Goal: Task Accomplishment & Management: Complete application form

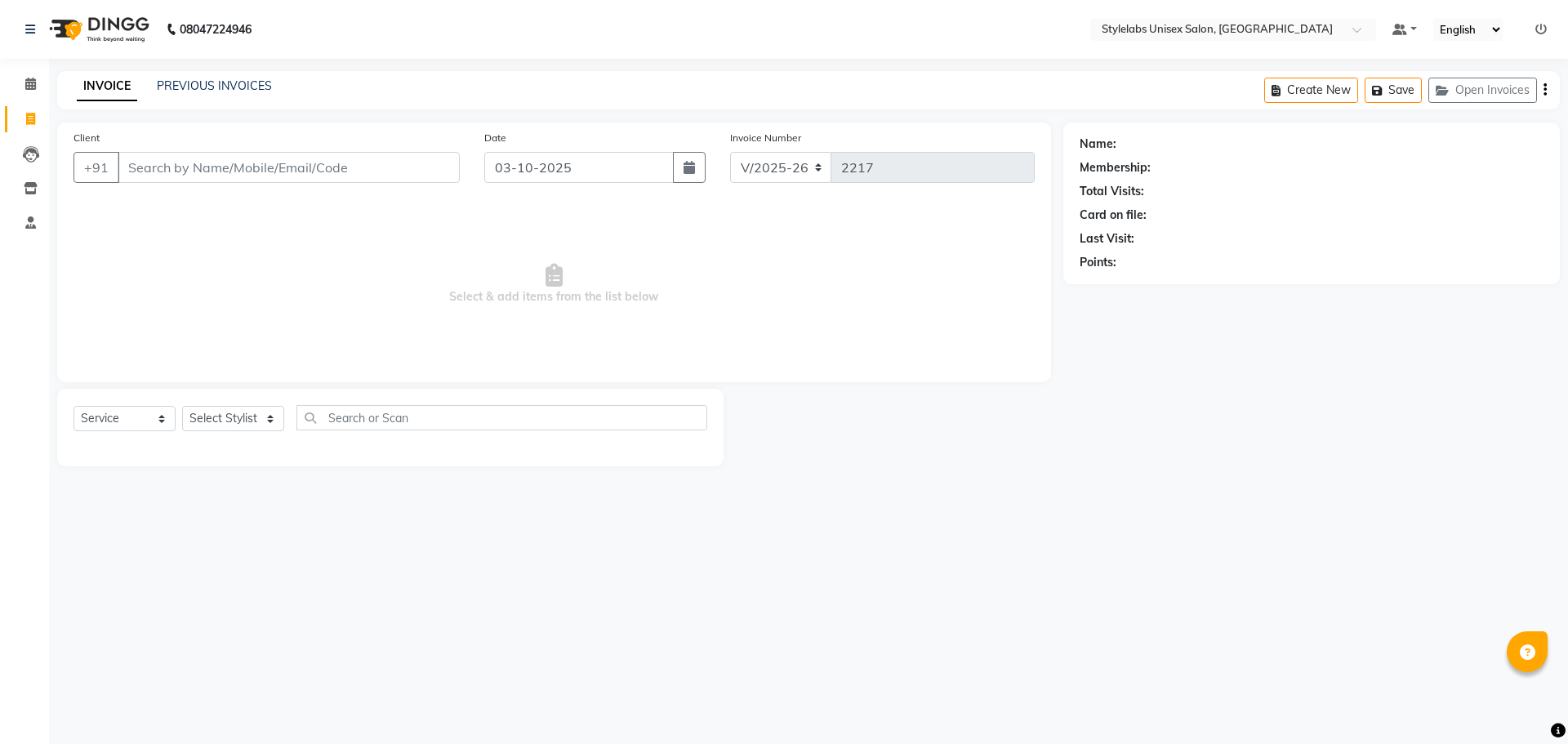
select select "6674"
select select "service"
select select "93050"
click at [182, 406] on select "Select Stylist Admin (stylelabs123) [PERSON_NAME] Chitra Manager Manager stylel…" at bounding box center [233, 418] width 102 height 25
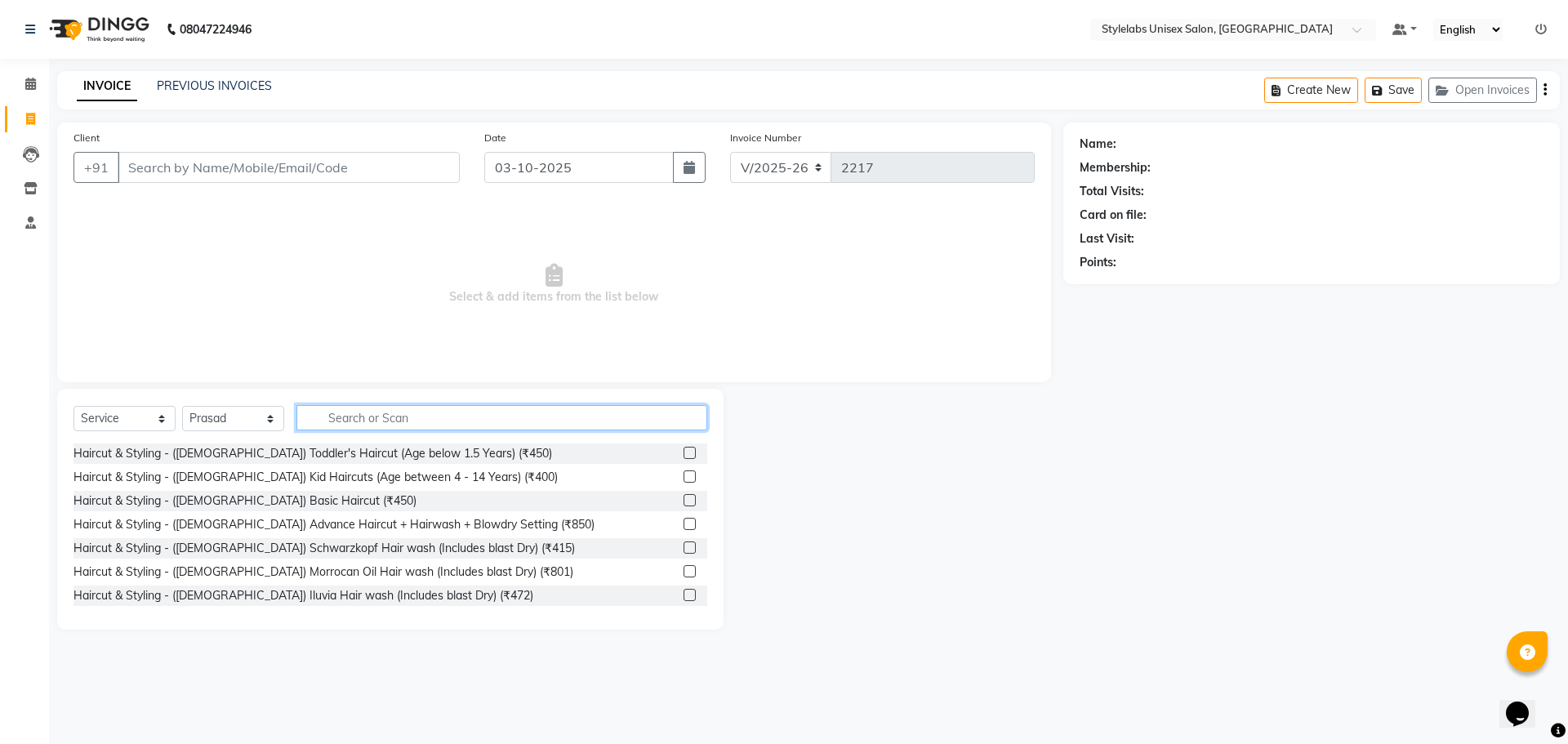
click at [411, 419] on input "text" at bounding box center [501, 417] width 411 height 25
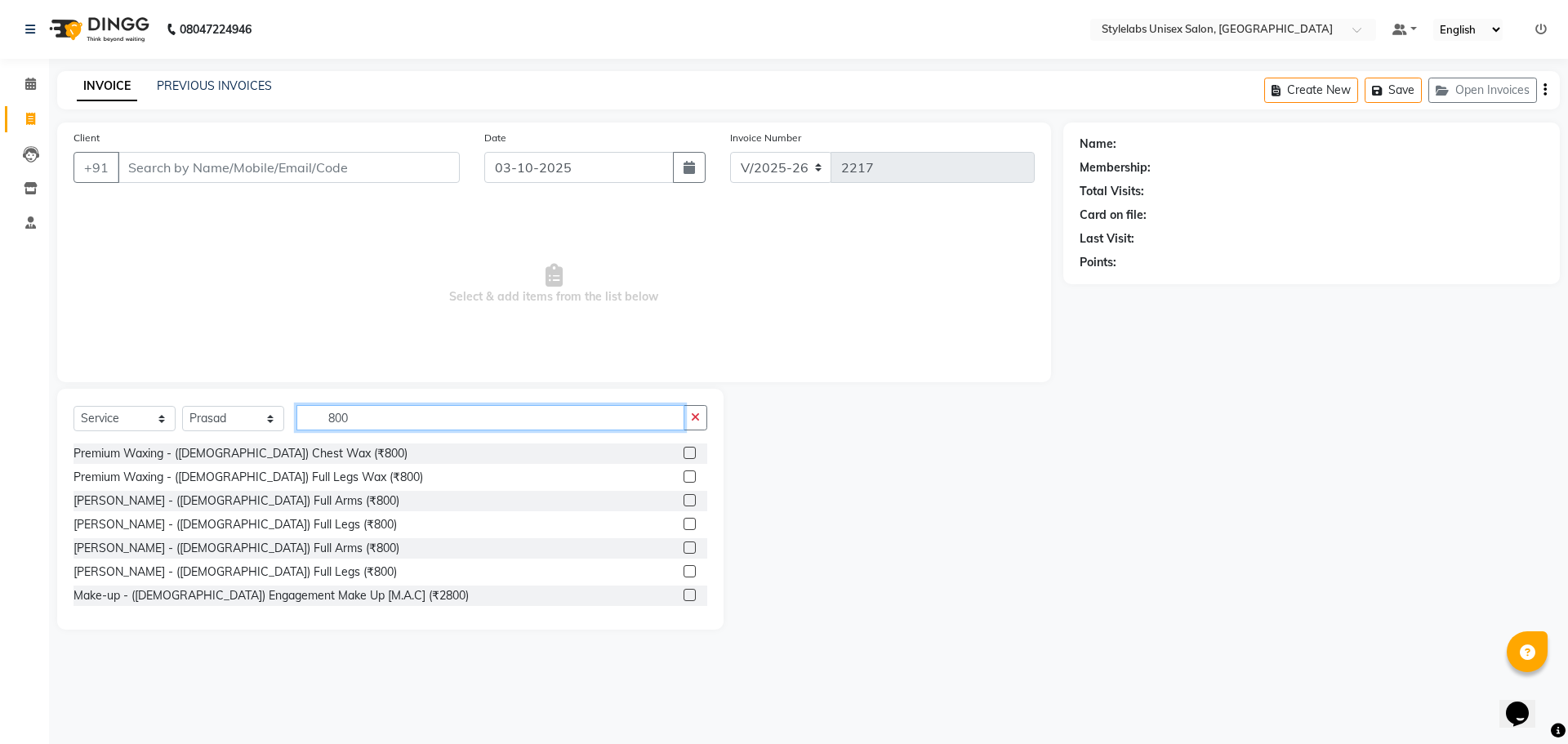
scroll to position [3, 0]
click at [354, 413] on input "800" at bounding box center [490, 417] width 388 height 25
type input "8"
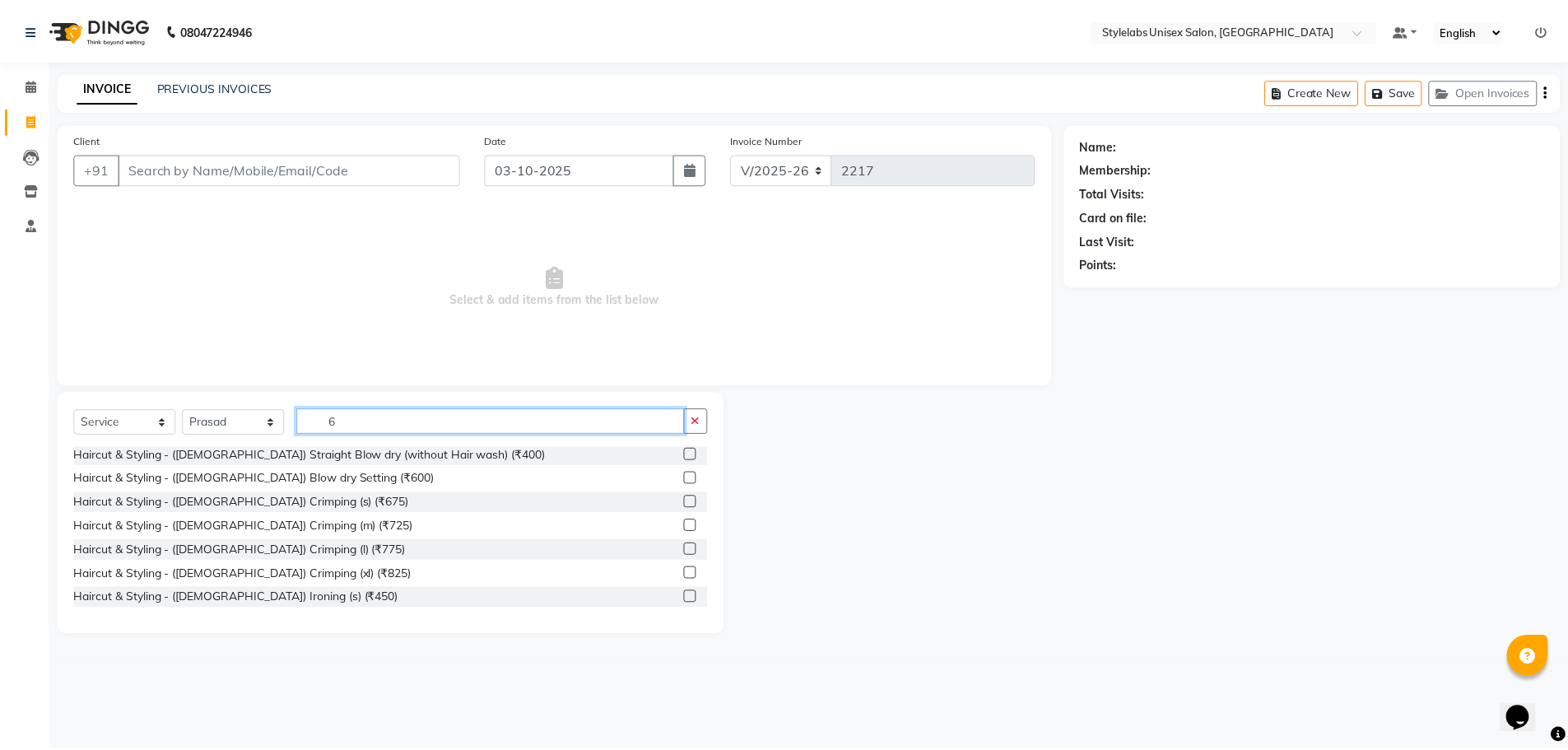
scroll to position [0, 0]
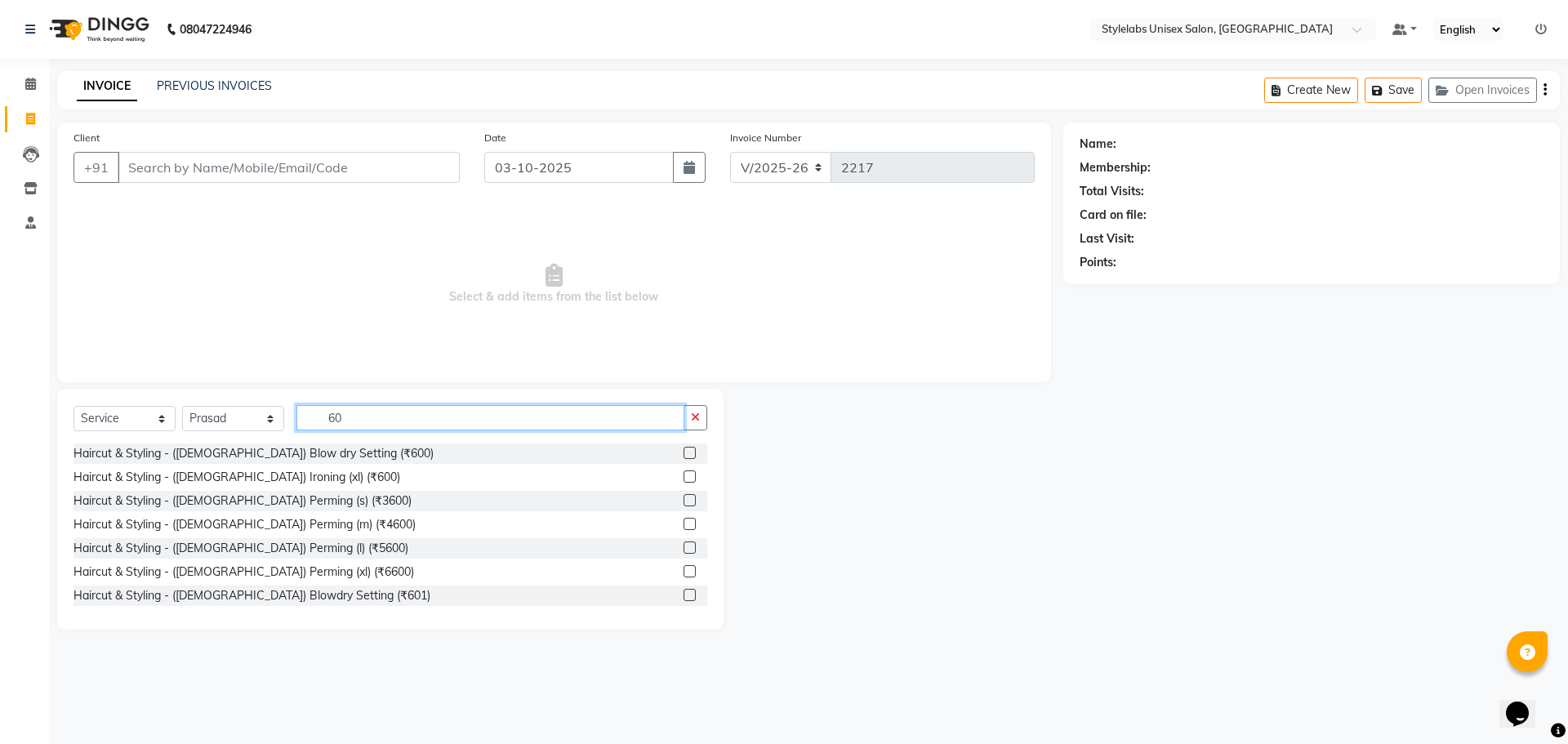
type input "6"
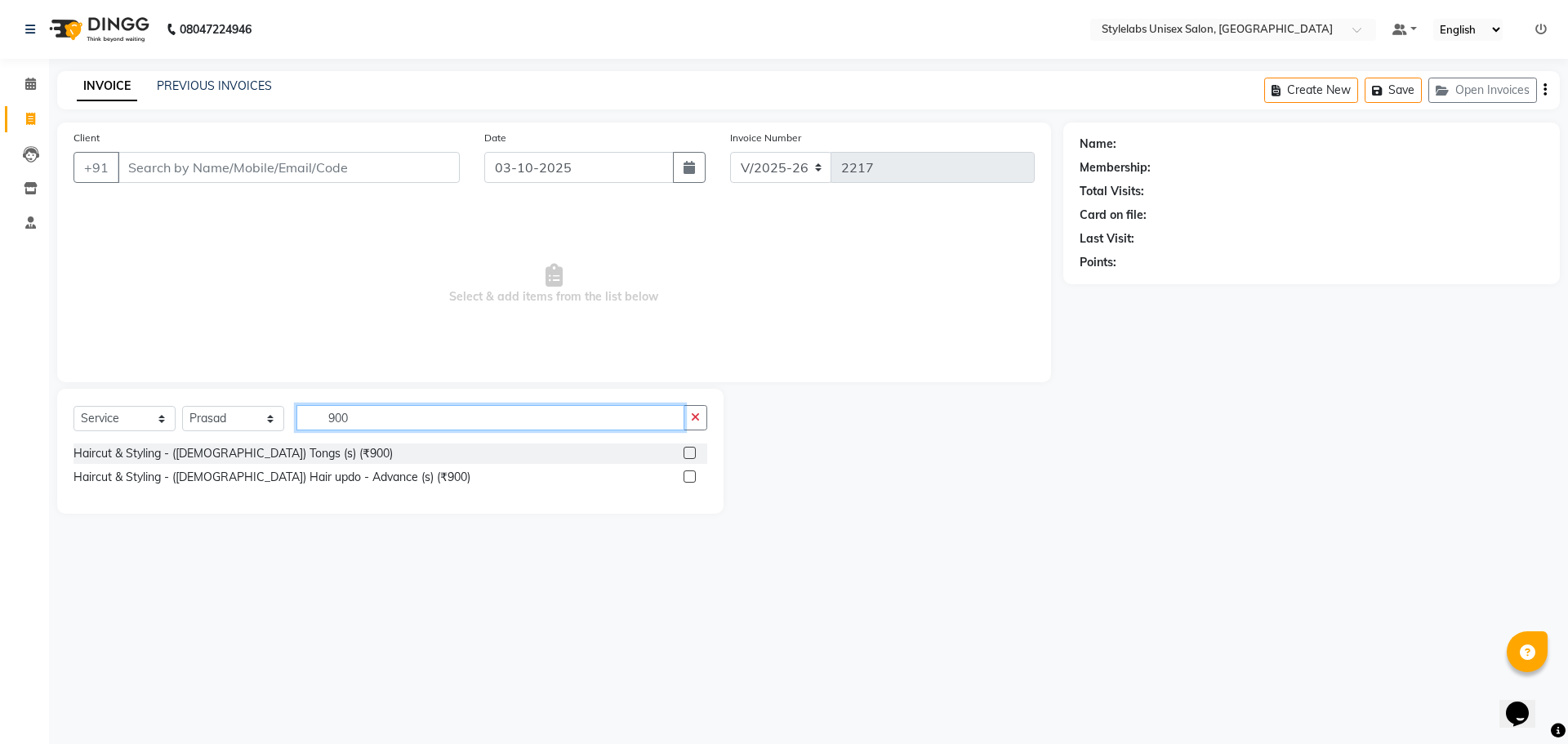
type input "900"
click at [686, 450] on label at bounding box center [689, 452] width 13 height 13
click at [686, 450] on input "checkbox" at bounding box center [688, 453] width 11 height 11
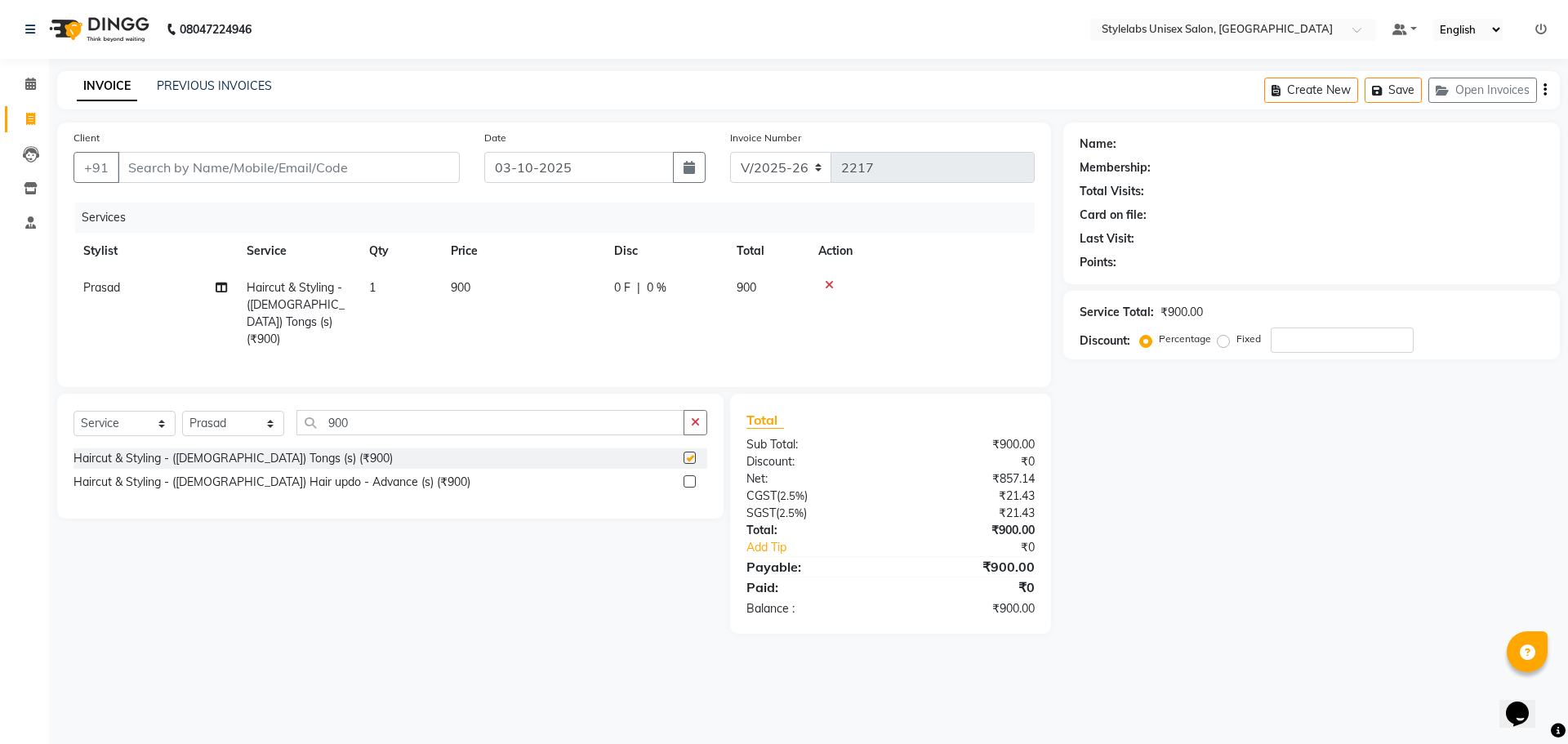
checkbox input "false"
click at [369, 174] on input "Client" at bounding box center [289, 168] width 342 height 31
type input "7"
type input "0"
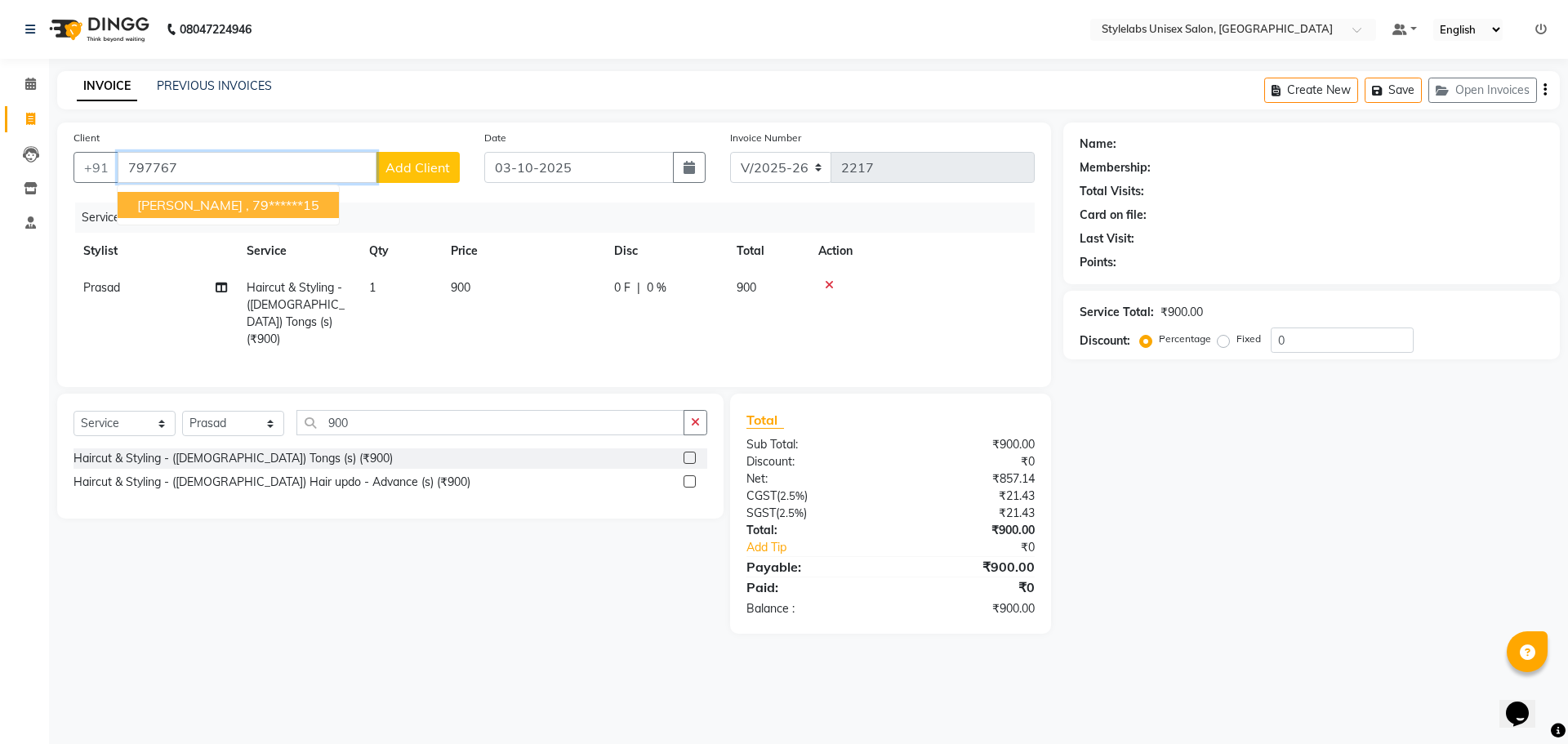
click at [253, 200] on ngb-highlight "79******15" at bounding box center [286, 205] width 67 height 17
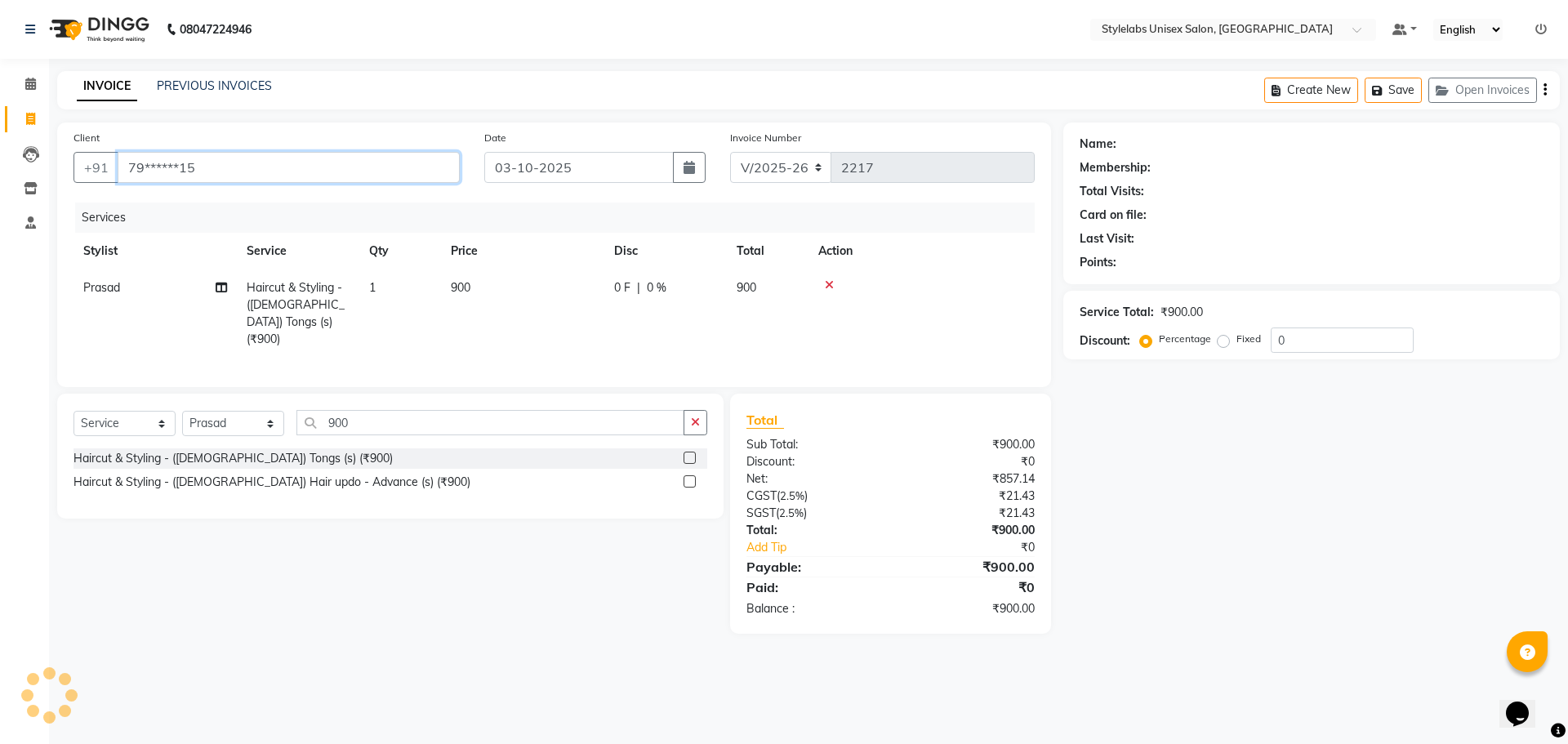
type input "79******15"
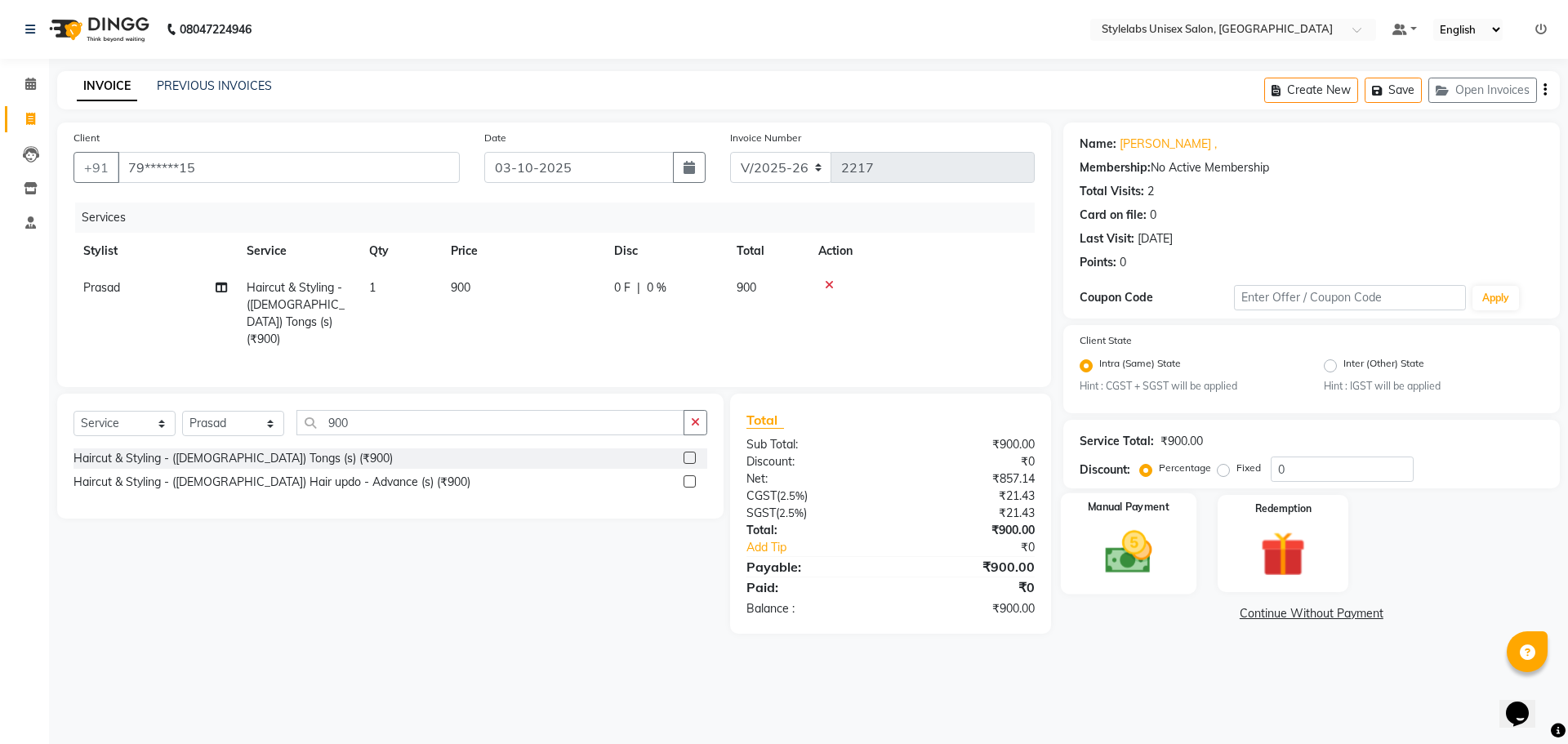
click at [1131, 544] on img at bounding box center [1128, 552] width 76 height 54
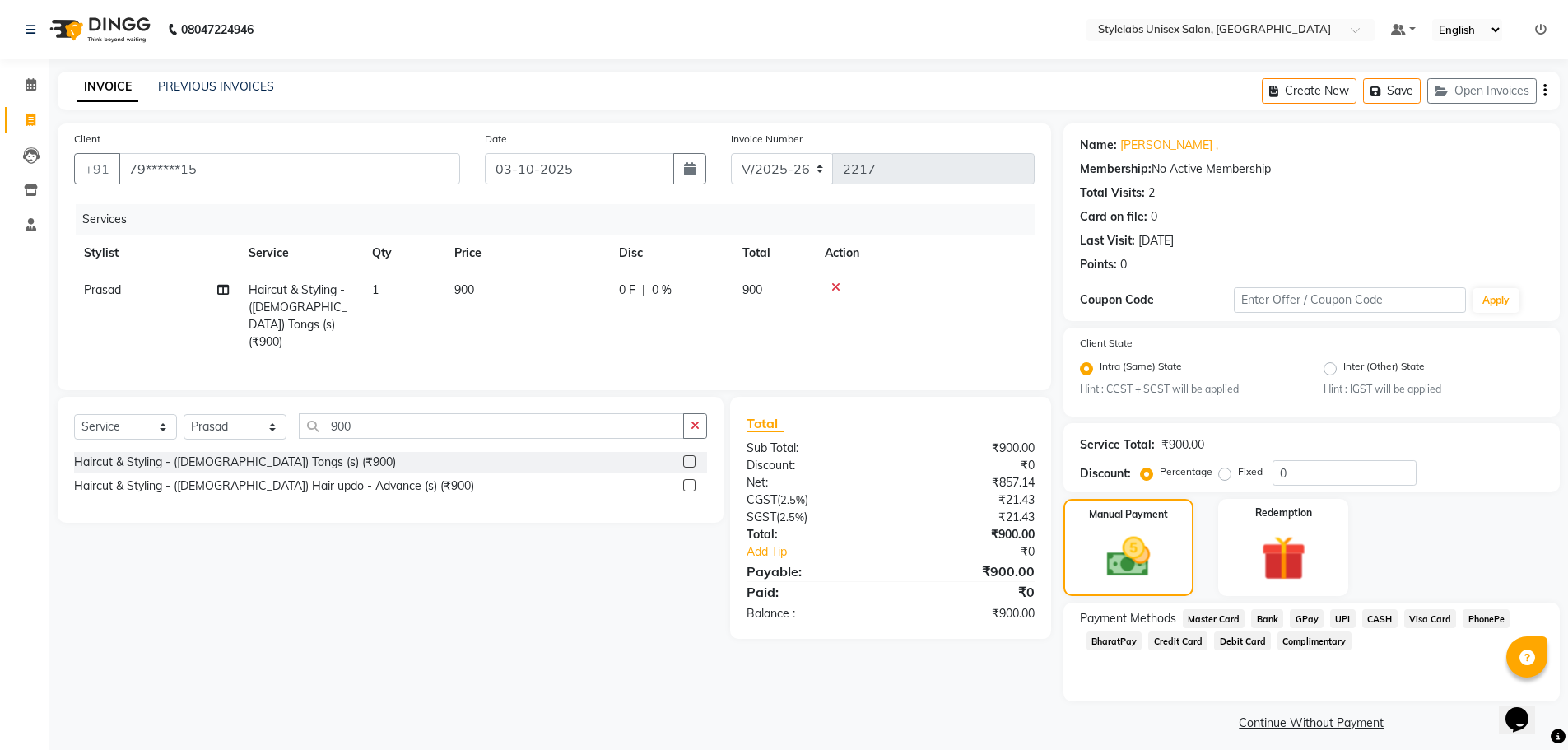
click at [1338, 619] on span "UPI" at bounding box center [1343, 618] width 26 height 19
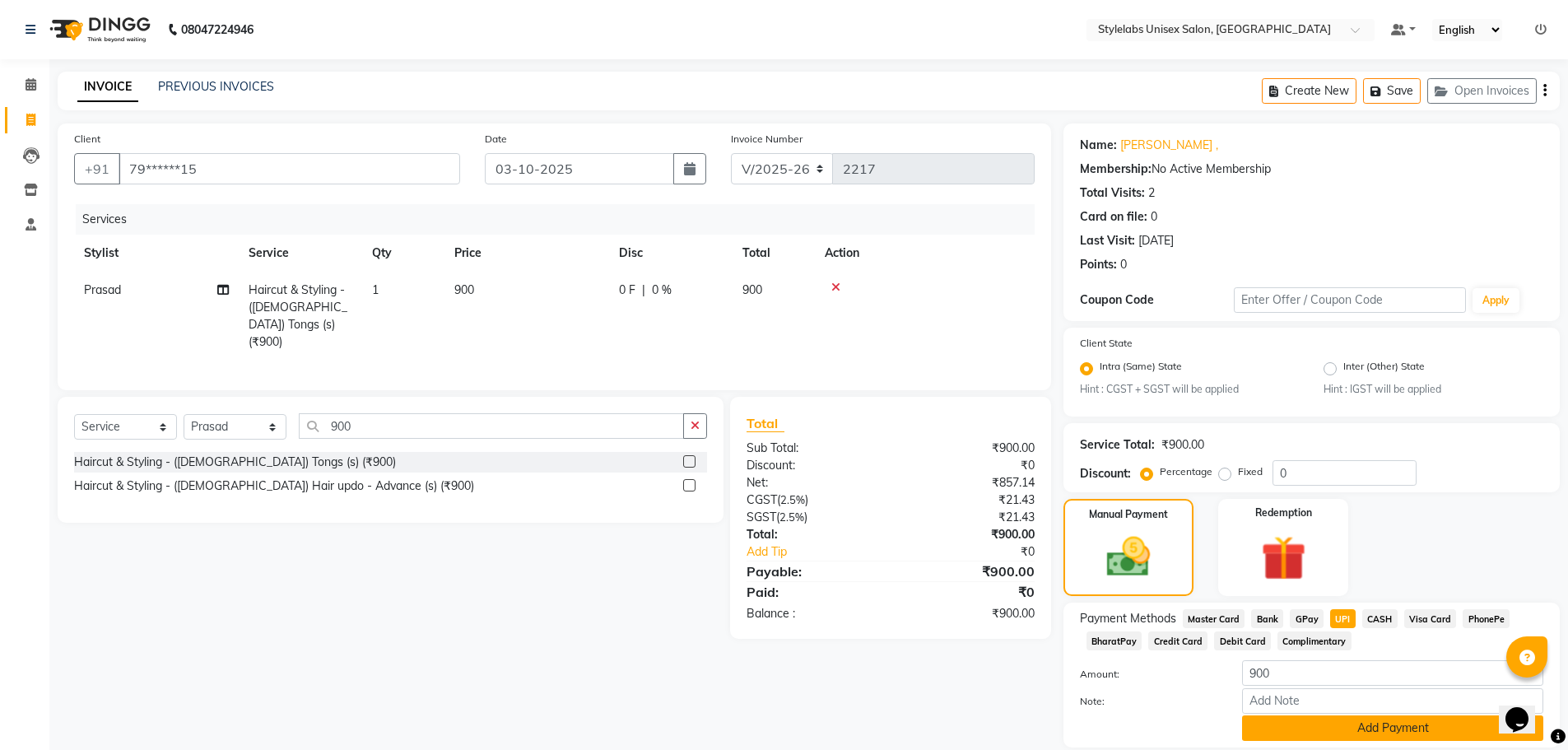
click at [1306, 735] on button "Add Payment" at bounding box center [1392, 728] width 301 height 26
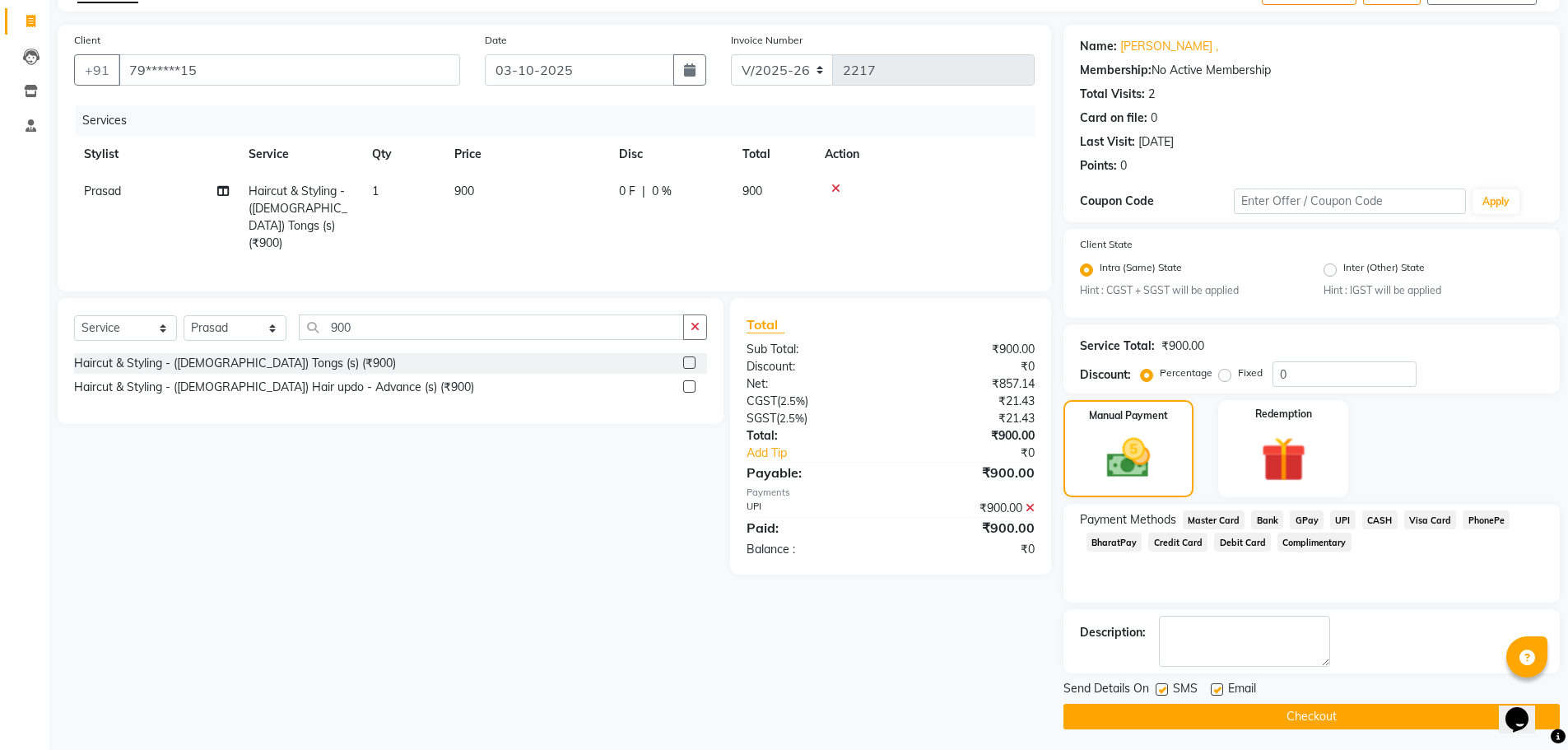
scroll to position [103, 0]
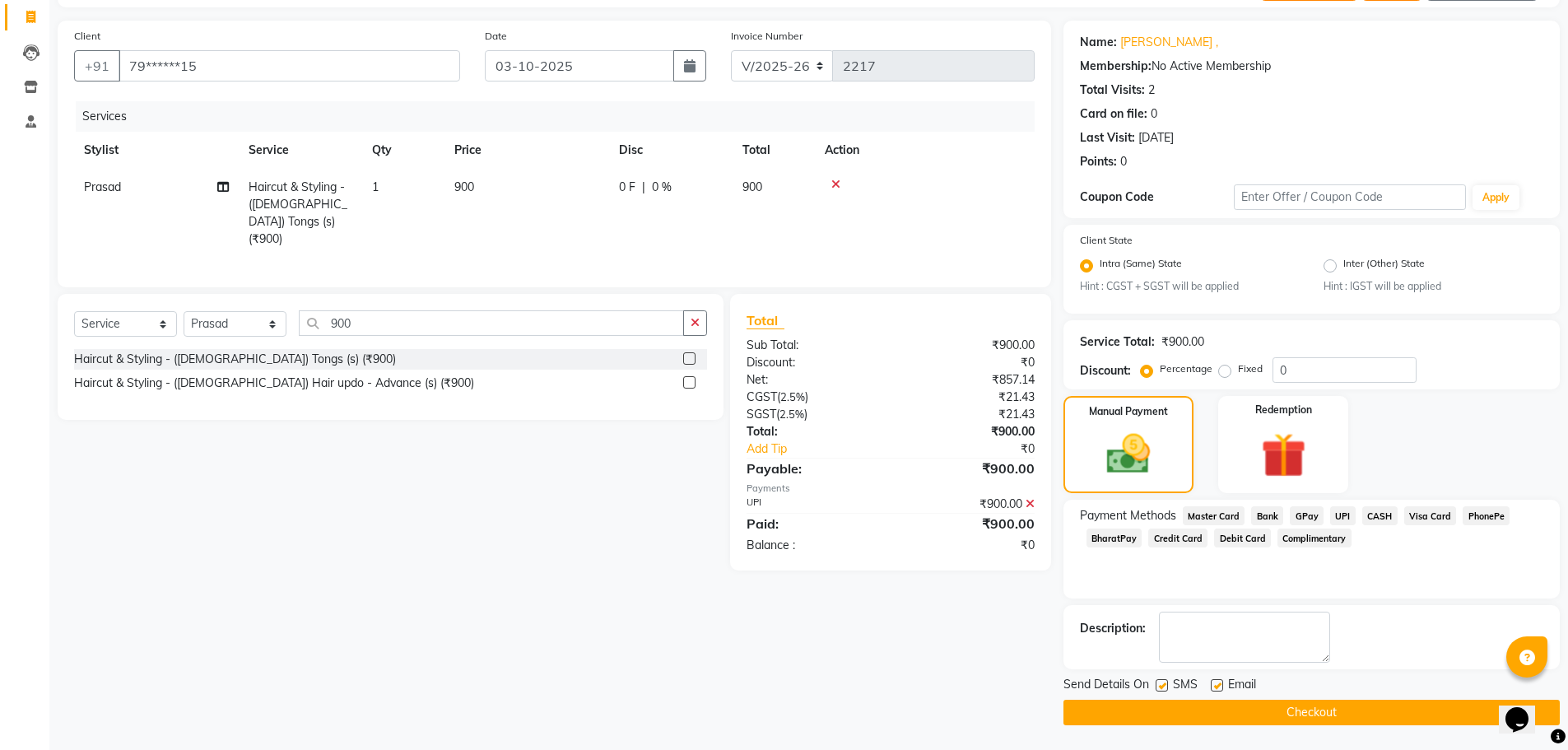
click at [1227, 716] on button "Checkout" at bounding box center [1311, 713] width 496 height 26
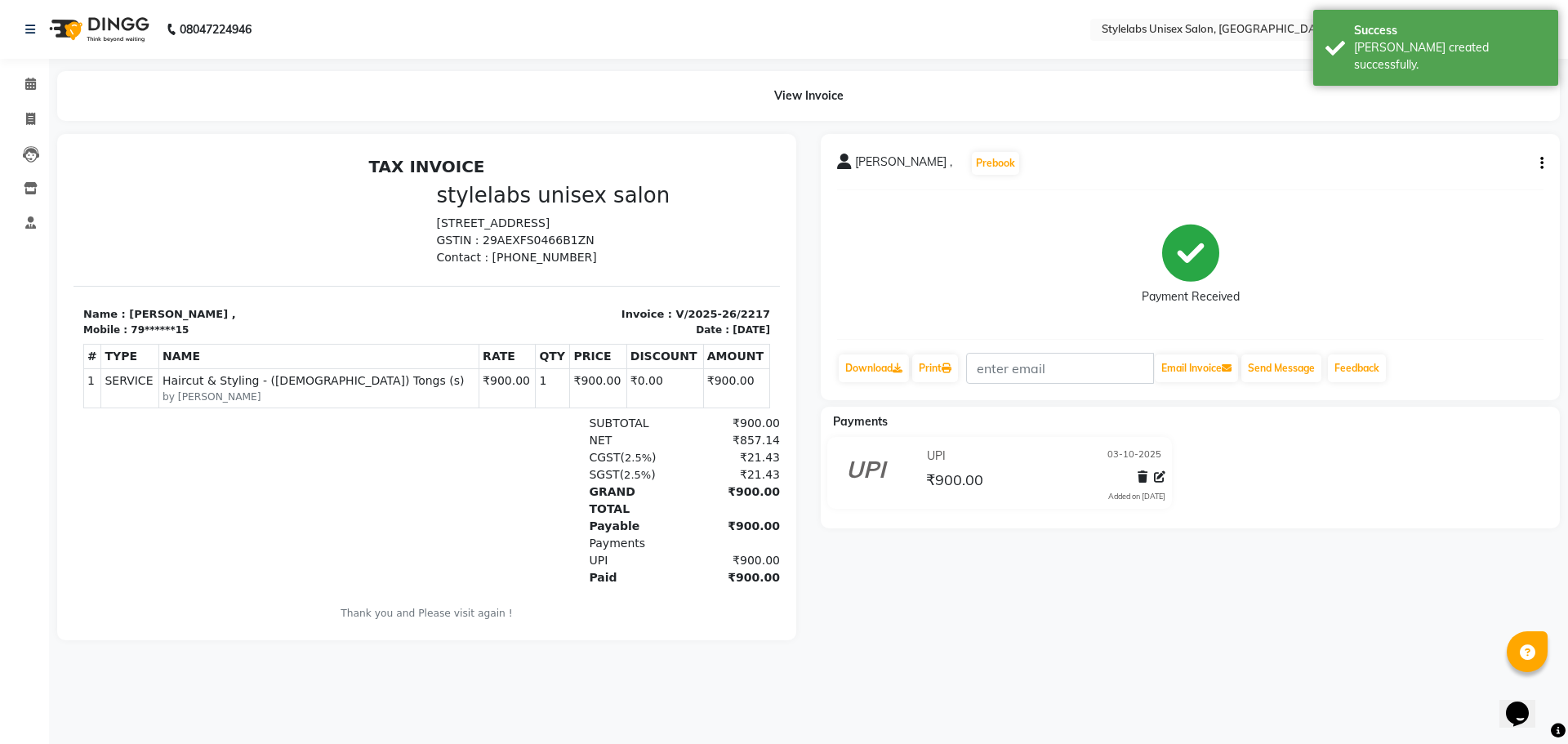
click at [1276, 346] on div "[PERSON_NAME] , Prebook Payment Received Download Print Email Invoice Send Mess…" at bounding box center [1190, 266] width 739 height 266
click at [1307, 369] on button "Send Message" at bounding box center [1281, 368] width 80 height 27
select select "6674"
select select "service"
